Goal: Information Seeking & Learning: Find specific fact

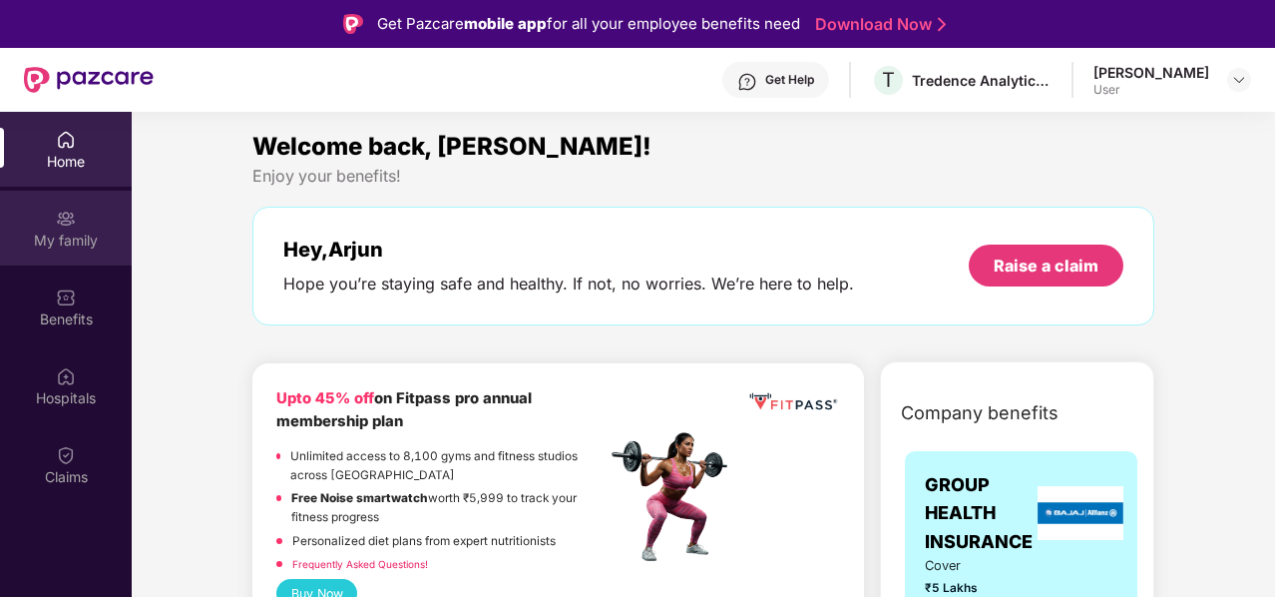
click at [65, 236] on div "My family" at bounding box center [66, 241] width 132 height 20
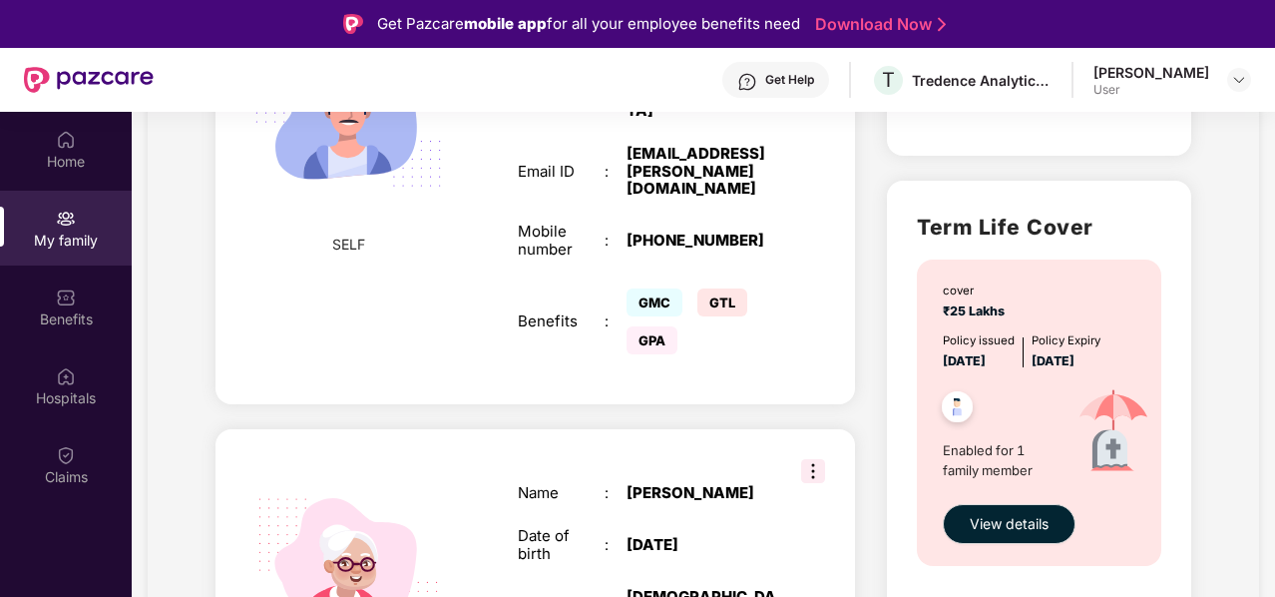
scroll to position [393, 0]
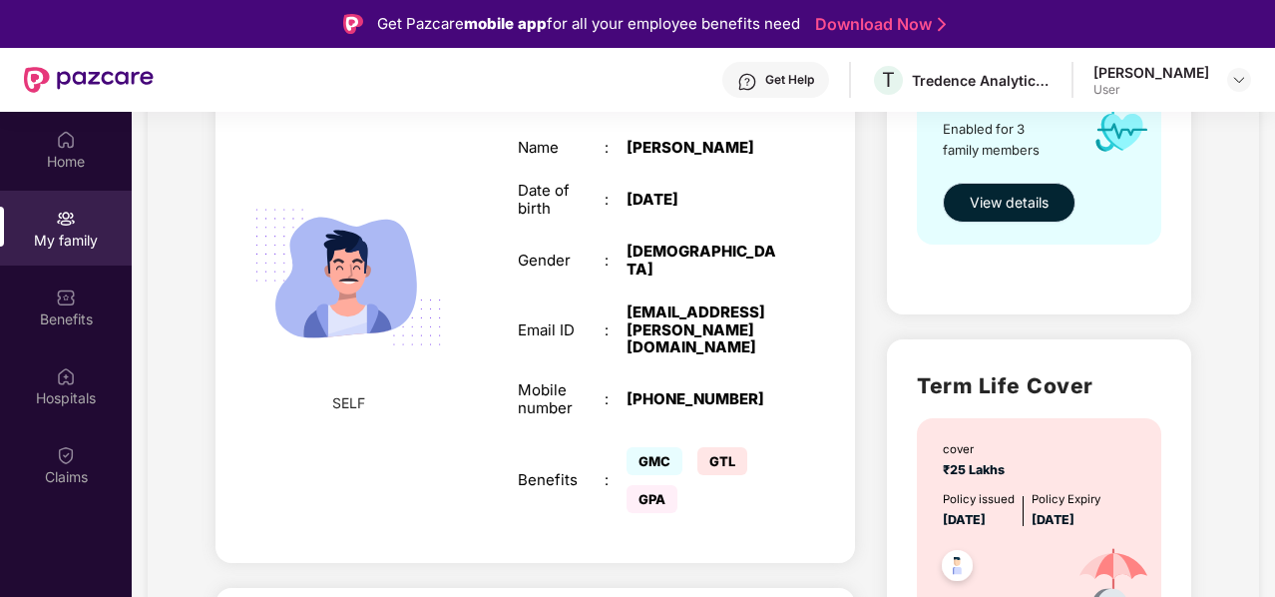
click at [988, 193] on span "View details" at bounding box center [1009, 203] width 79 height 22
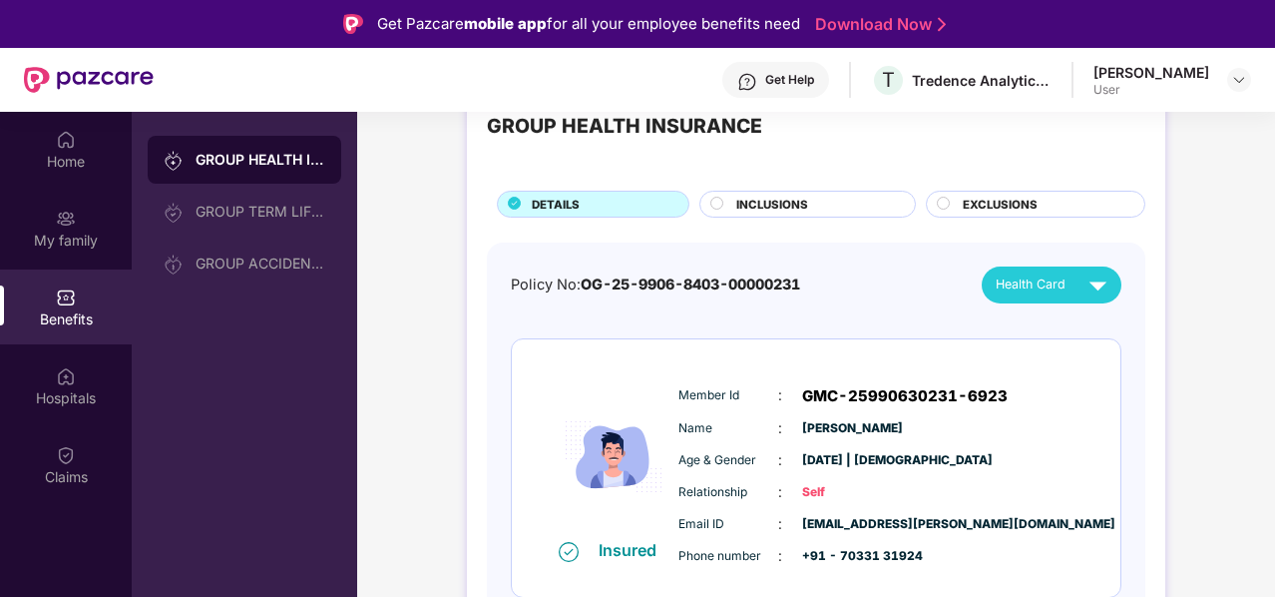
scroll to position [66, 0]
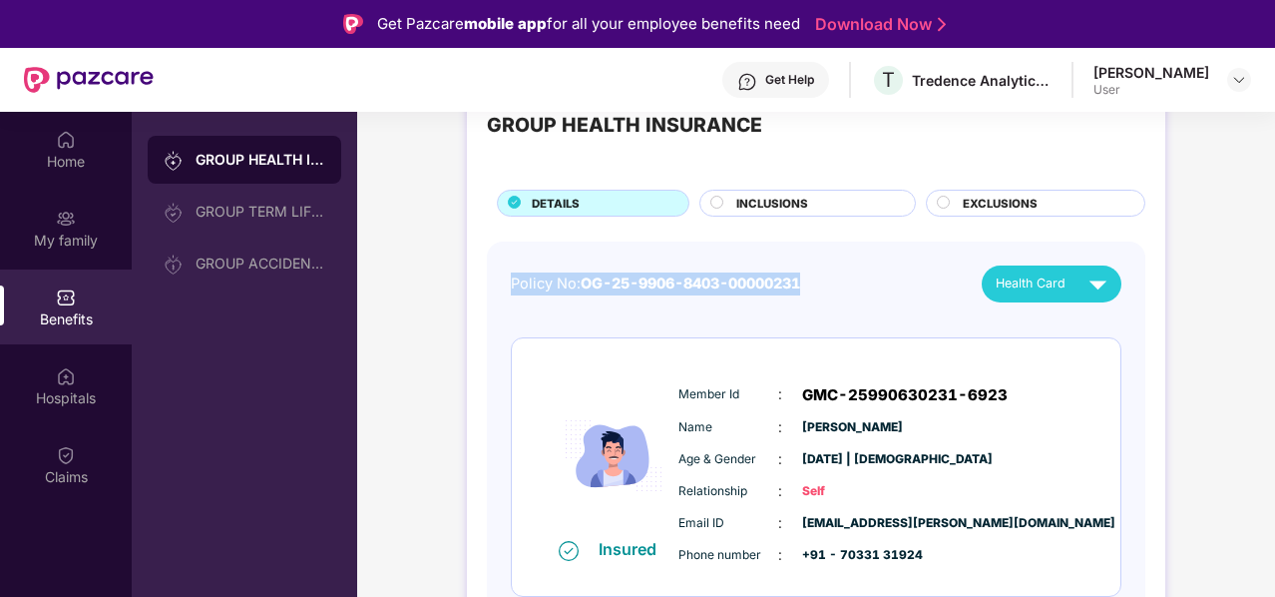
drag, startPoint x: 509, startPoint y: 282, endPoint x: 814, endPoint y: 266, distance: 305.8
click at [814, 266] on div "Policy No: OG-25-9906-8403-00000231 Health Card" at bounding box center [816, 283] width 611 height 37
copy div "Policy No: OG-25-9906-8403-00000231"
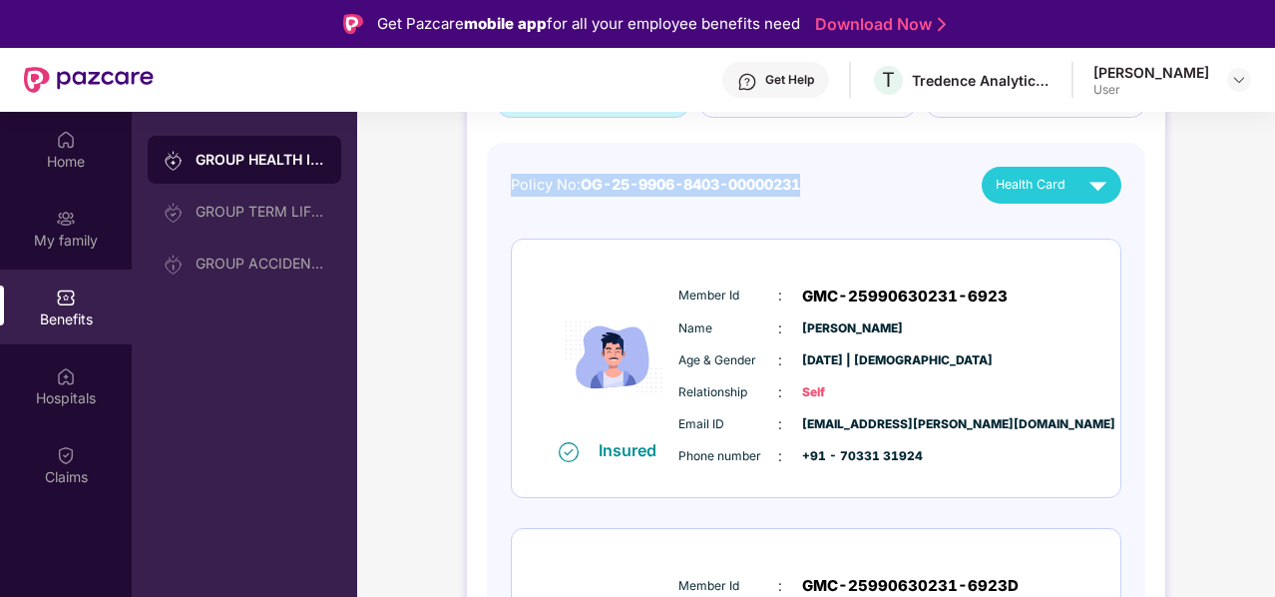
scroll to position [166, 0]
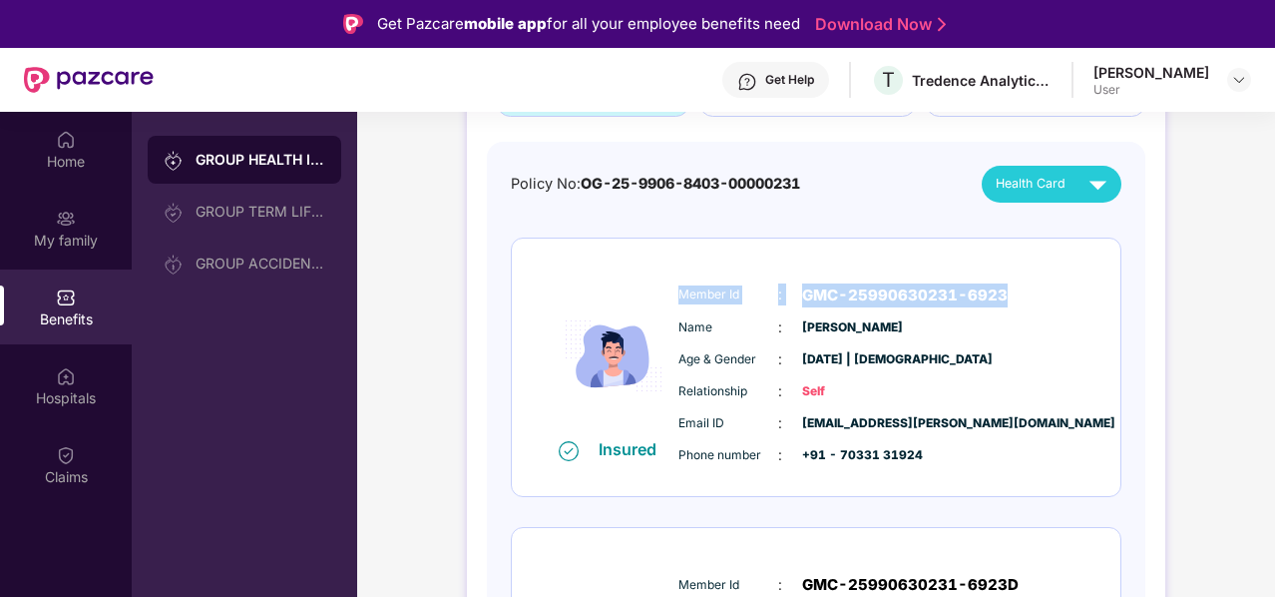
drag, startPoint x: 673, startPoint y: 292, endPoint x: 1016, endPoint y: 288, distance: 343.3
click at [1016, 288] on div "Member Id : GMC-25990630231-6923 Name : [PERSON_NAME] Age & Gender : [DATE] | […" at bounding box center [877, 375] width 406 height 204
copy div "Member Id : GMC-25990630231-6923"
